Goal: Book appointment/travel/reservation

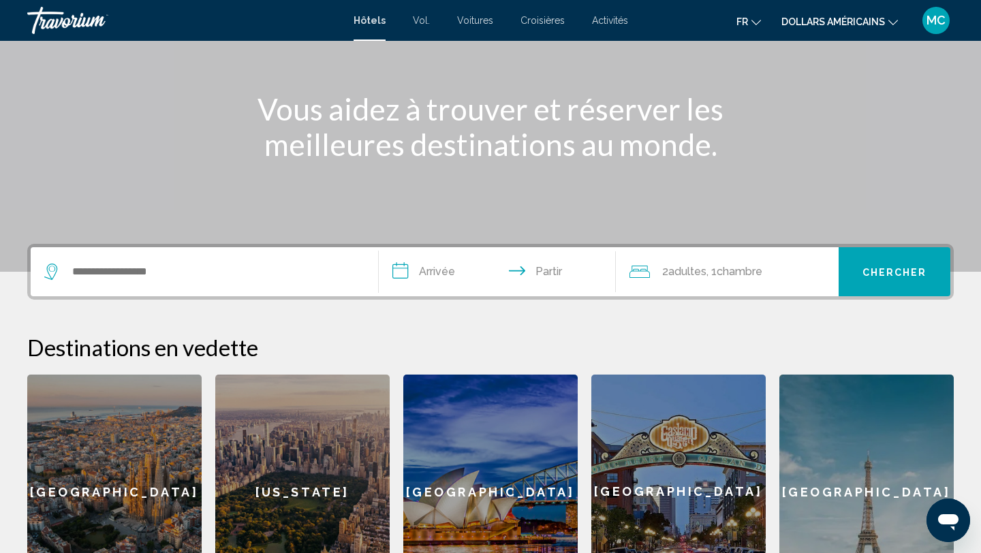
click at [206, 259] on div "Widget de recherche" at bounding box center [204, 271] width 320 height 49
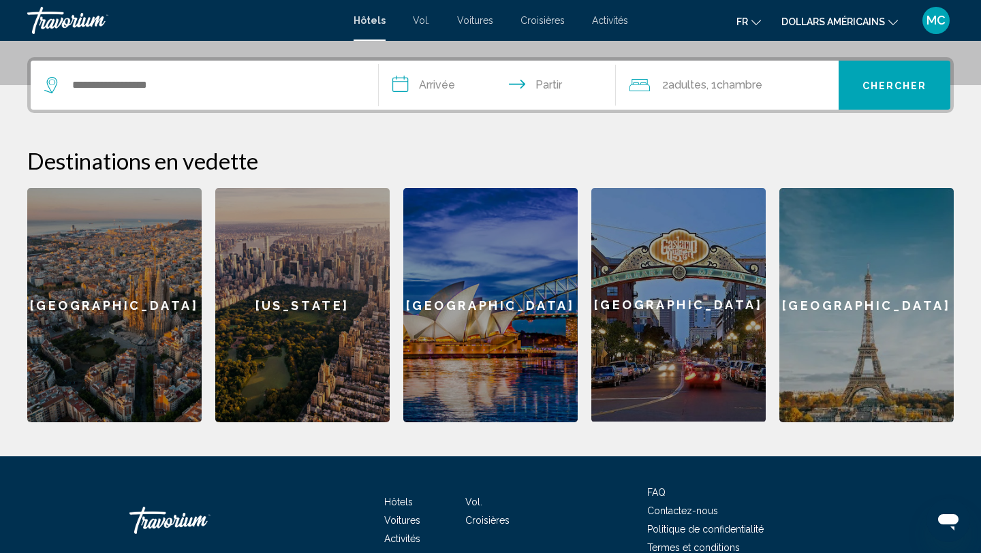
scroll to position [336, 0]
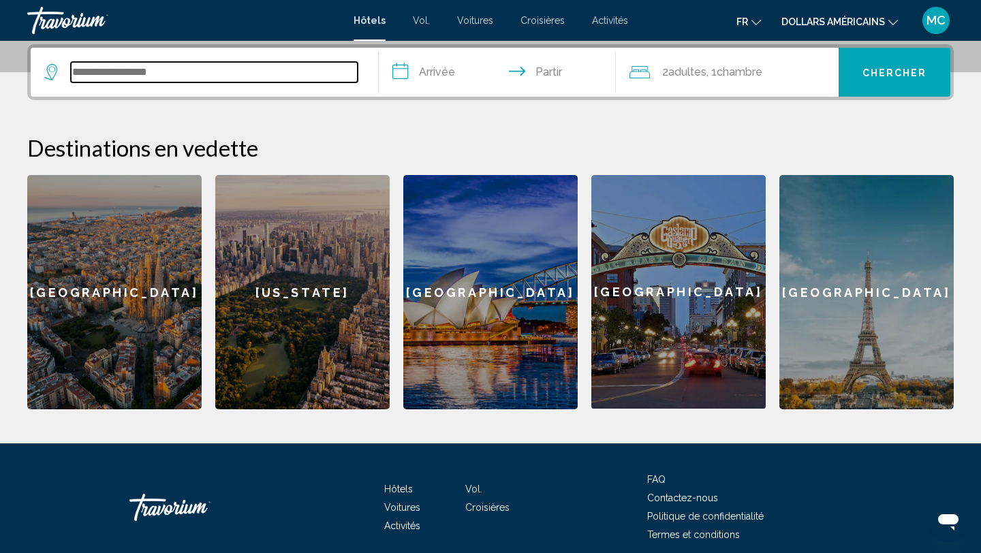
click at [191, 75] on input "Widget de recherche" at bounding box center [214, 72] width 287 height 20
type input "******"
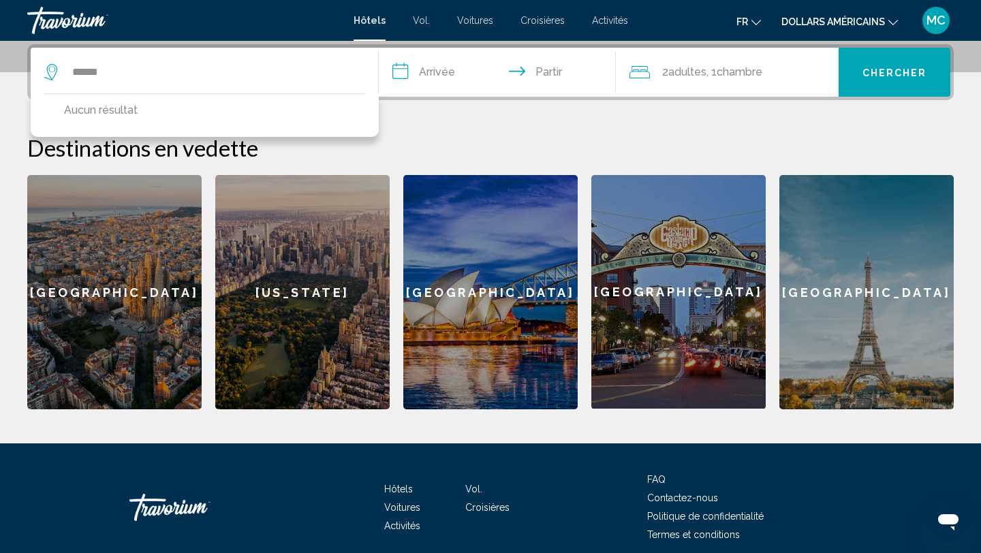
click at [283, 87] on div "****** Aucun résultat" at bounding box center [204, 72] width 320 height 49
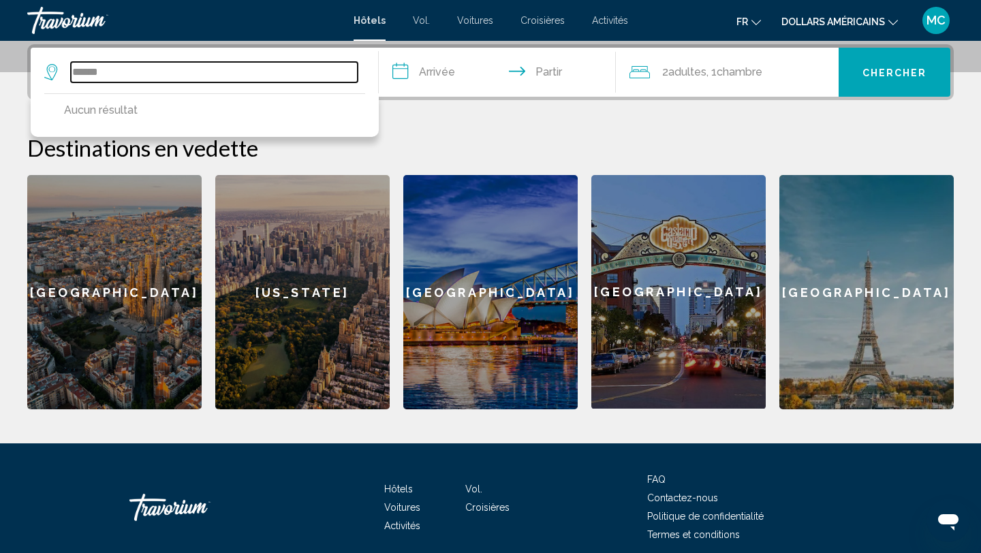
click at [156, 76] on input "******" at bounding box center [214, 72] width 287 height 20
type input "*"
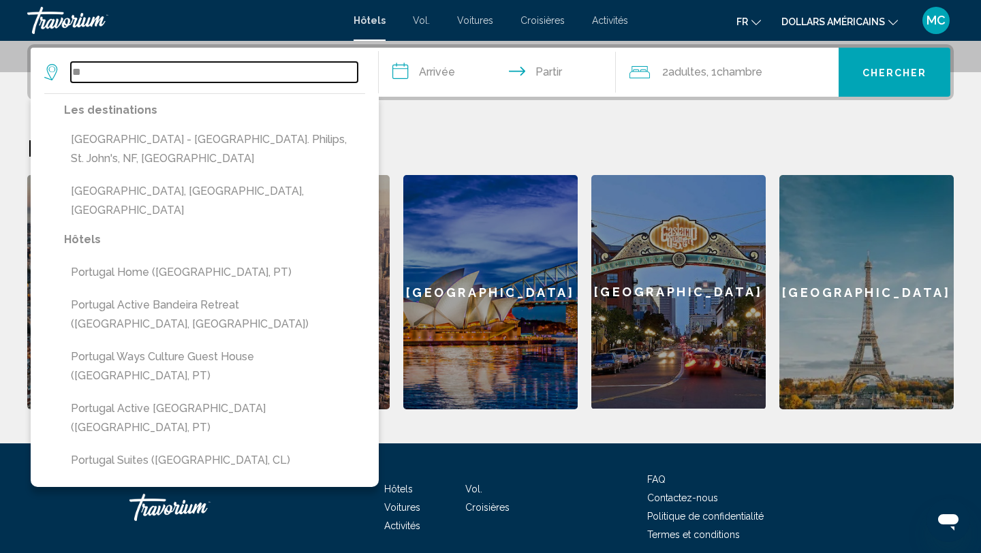
type input "*"
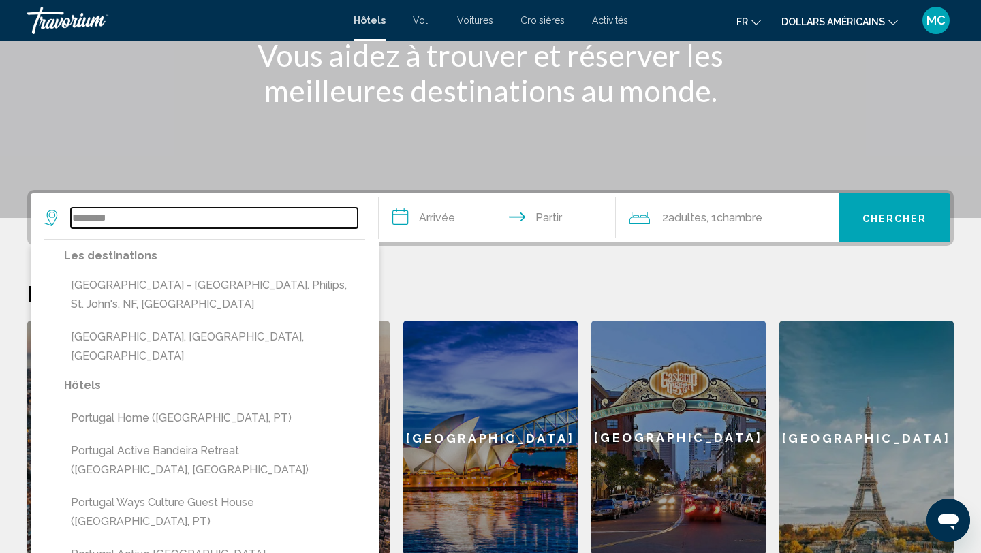
scroll to position [189, 0]
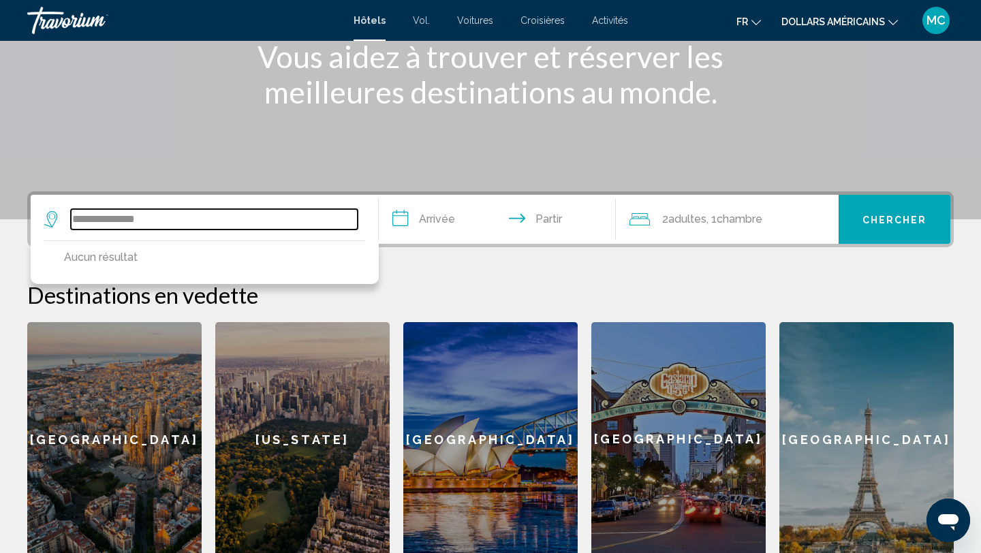
type input "**********"
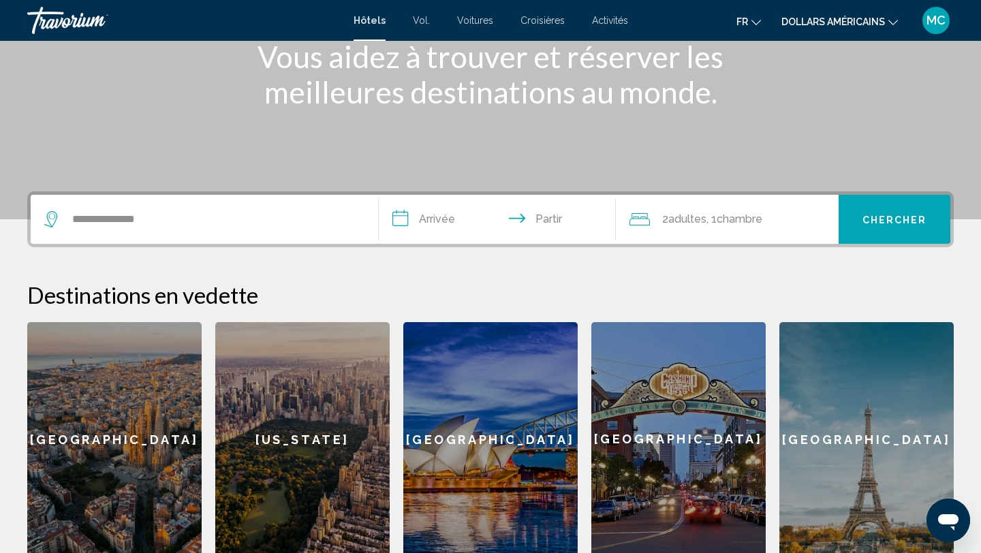
click at [453, 229] on input "**********" at bounding box center [500, 221] width 242 height 53
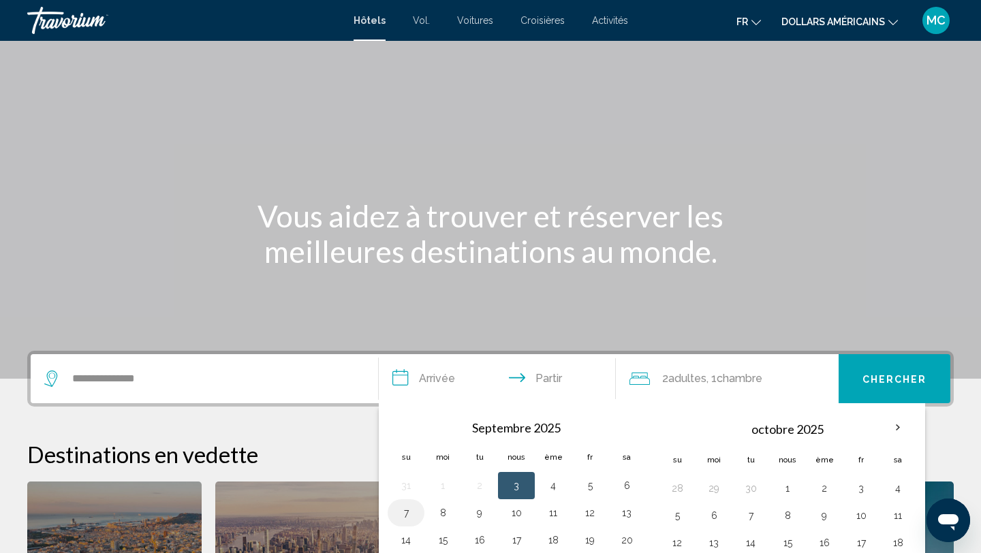
scroll to position [0, 0]
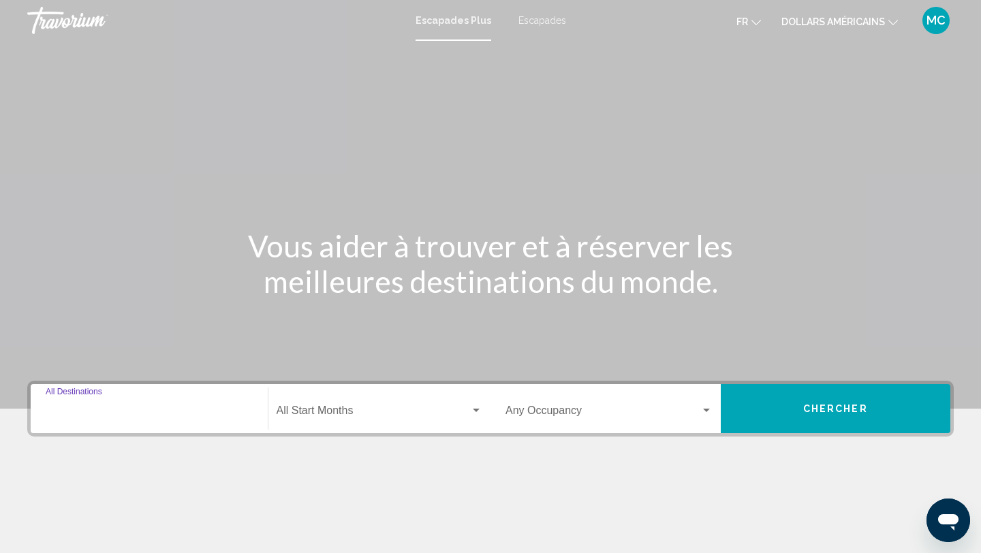
click at [150, 412] on input "Destination All Destinations" at bounding box center [149, 413] width 207 height 12
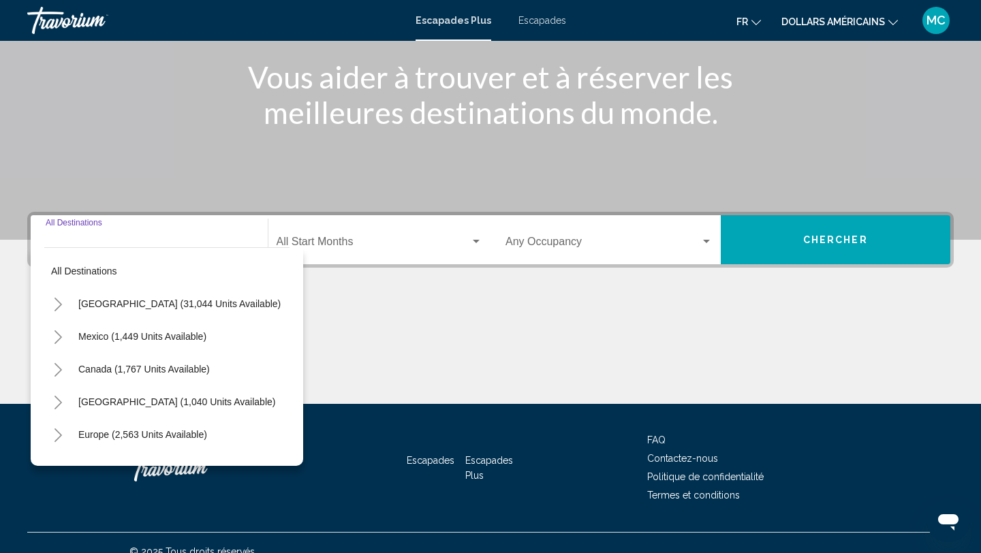
scroll to position [187, 0]
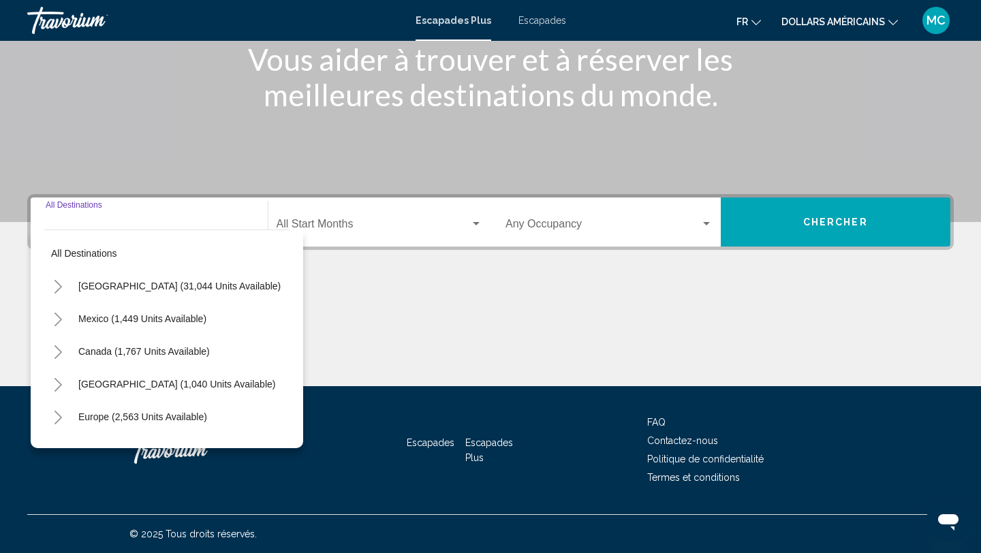
click at [99, 221] on input "Destination All Destinations" at bounding box center [149, 227] width 207 height 12
click at [75, 221] on input "Destination All Destinations" at bounding box center [149, 227] width 207 height 12
click at [50, 419] on button "Toggle Europe (2,563 units available)" at bounding box center [57, 416] width 27 height 27
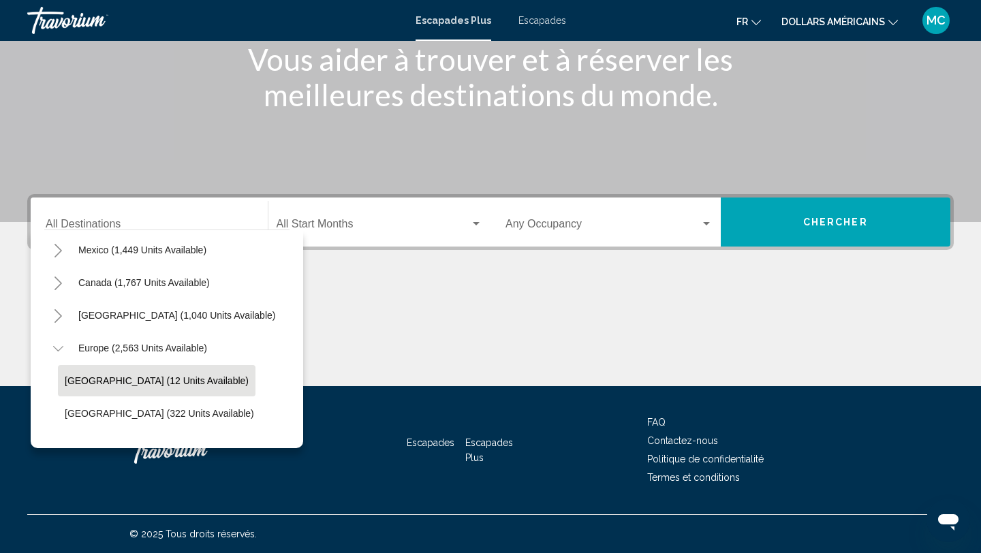
scroll to position [48, 0]
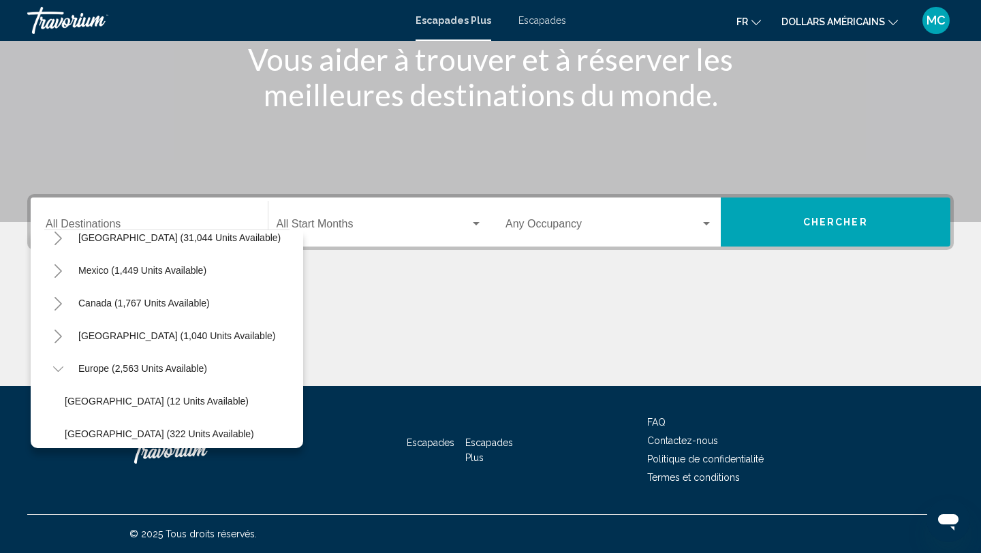
click at [57, 370] on icon "Toggle Europe (2,563 units available)" at bounding box center [58, 369] width 10 height 14
click at [90, 210] on div "Destination All Destinations" at bounding box center [149, 222] width 207 height 43
click at [149, 218] on div "Destination All Destinations" at bounding box center [149, 222] width 207 height 43
click at [391, 330] on div "Contenu principal" at bounding box center [490, 335] width 926 height 102
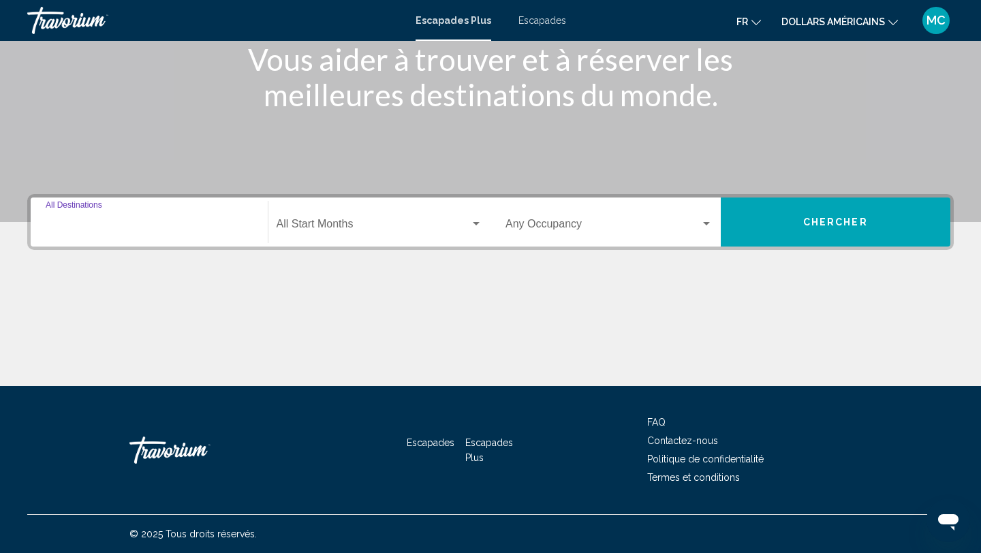
click at [106, 228] on input "Destination All Destinations" at bounding box center [149, 227] width 207 height 12
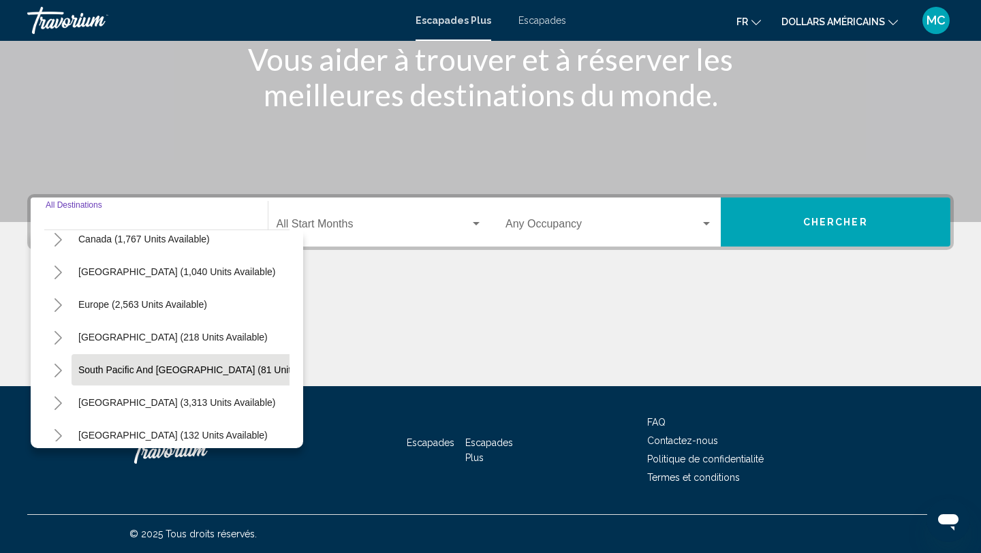
scroll to position [111, 0]
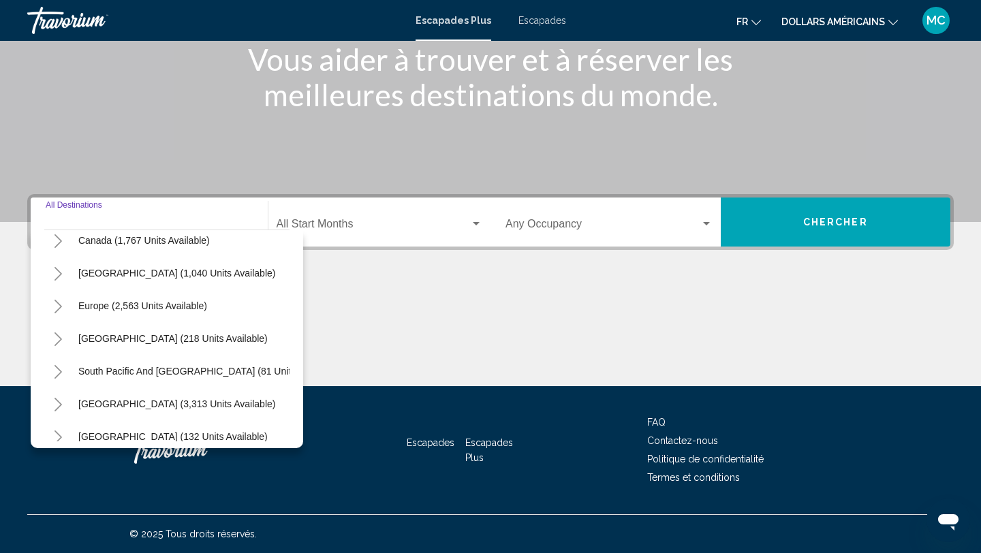
click at [62, 304] on icon "Toggle Europe (2,563 units available)" at bounding box center [58, 307] width 10 height 14
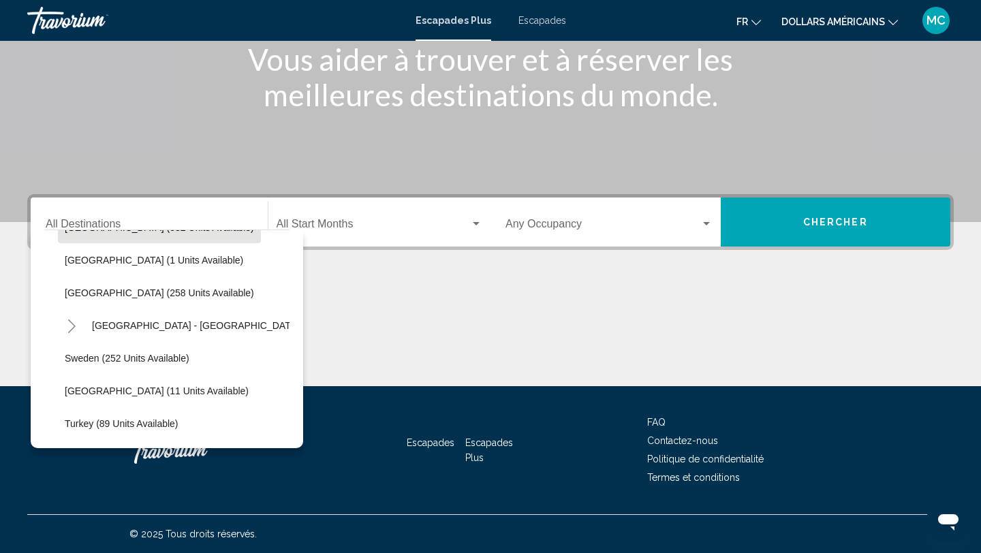
scroll to position [518, 0]
click at [70, 321] on icon "Toggle Spain - Canary Islands (6 units available)" at bounding box center [71, 325] width 7 height 14
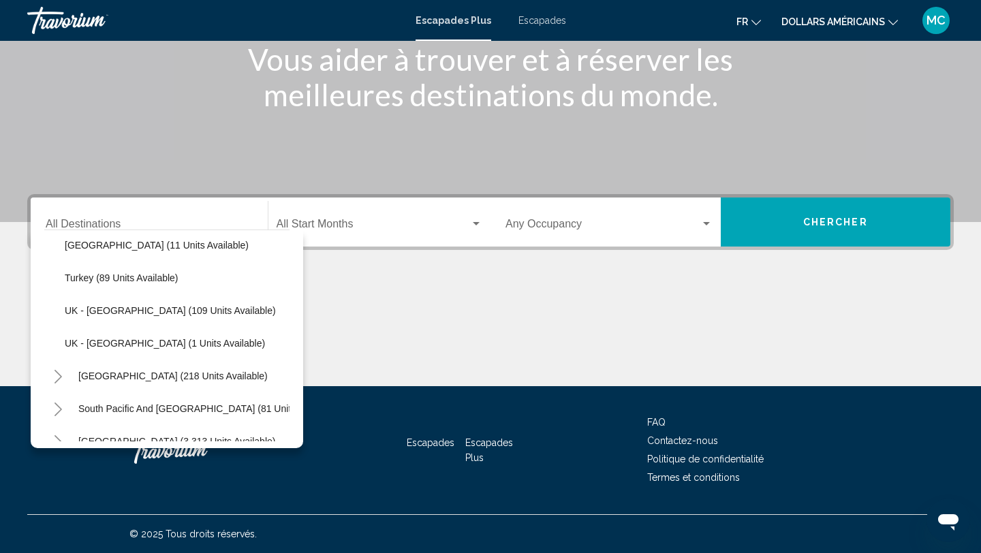
scroll to position [798, 0]
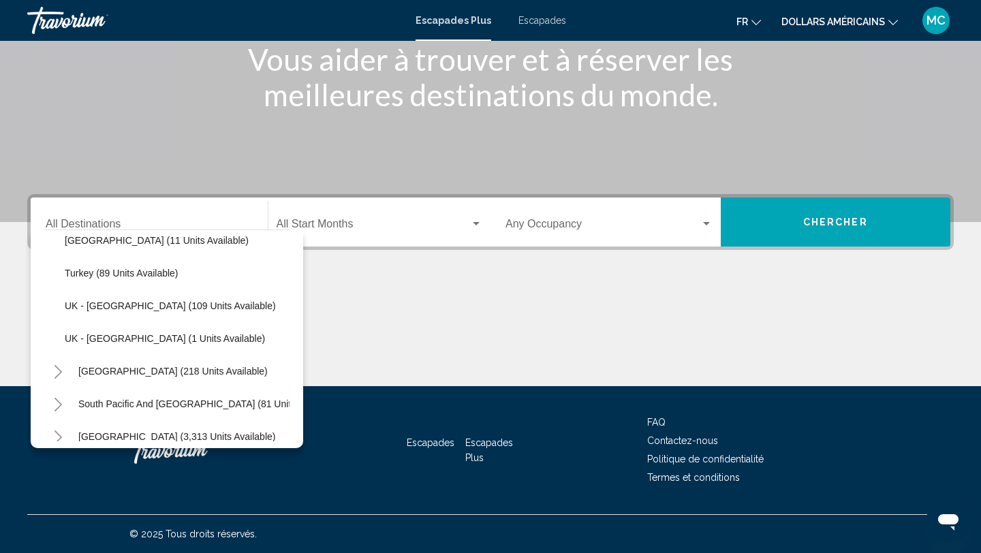
click at [334, 136] on div "Contenu principal" at bounding box center [490, 17] width 981 height 409
